Goal: Navigation & Orientation: Find specific page/section

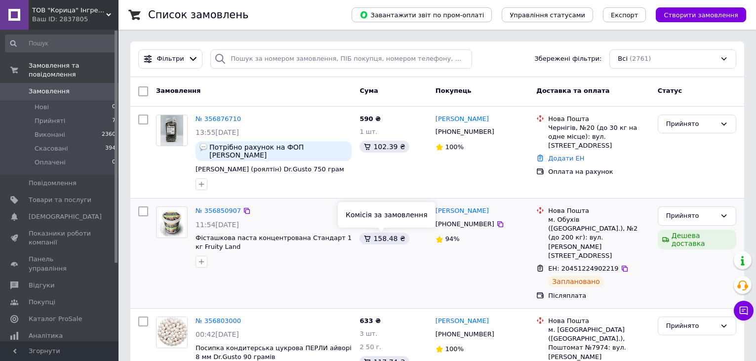
click at [365, 235] on icon at bounding box center [367, 239] width 8 height 8
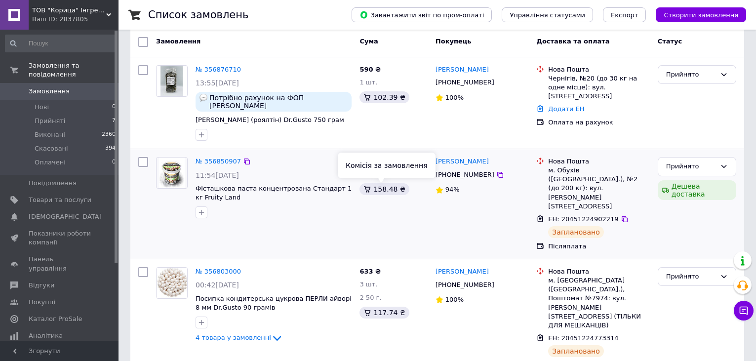
scroll to position [49, 0]
click at [371, 190] on icon at bounding box center [367, 189] width 8 height 8
click at [50, 238] on span "Показники роботи компанії" at bounding box center [60, 238] width 63 height 18
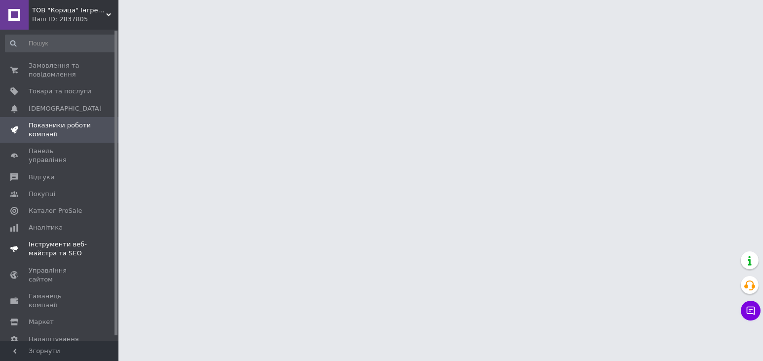
click at [49, 240] on span "Інструменти веб-майстра та SEO" at bounding box center [60, 249] width 63 height 18
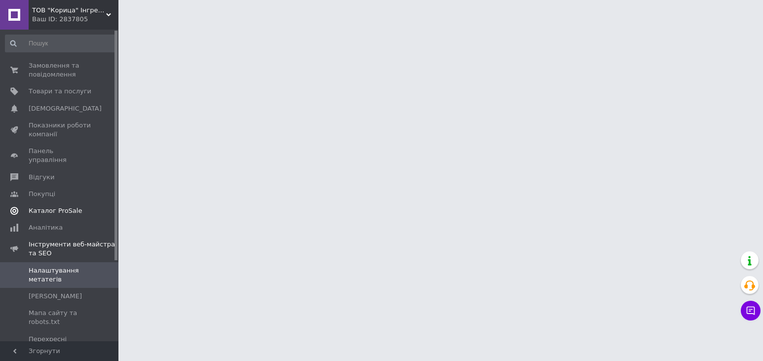
click at [46, 206] on span "Каталог ProSale" at bounding box center [55, 210] width 53 height 9
